Goal: Navigation & Orientation: Find specific page/section

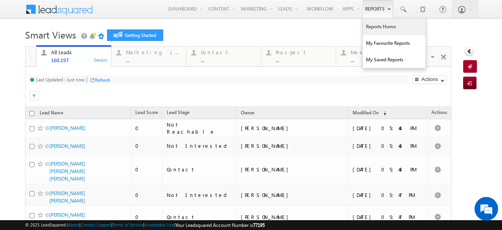
click at [365, 29] on link "Reports Home" at bounding box center [394, 26] width 63 height 16
